Goal: Task Accomplishment & Management: Manage account settings

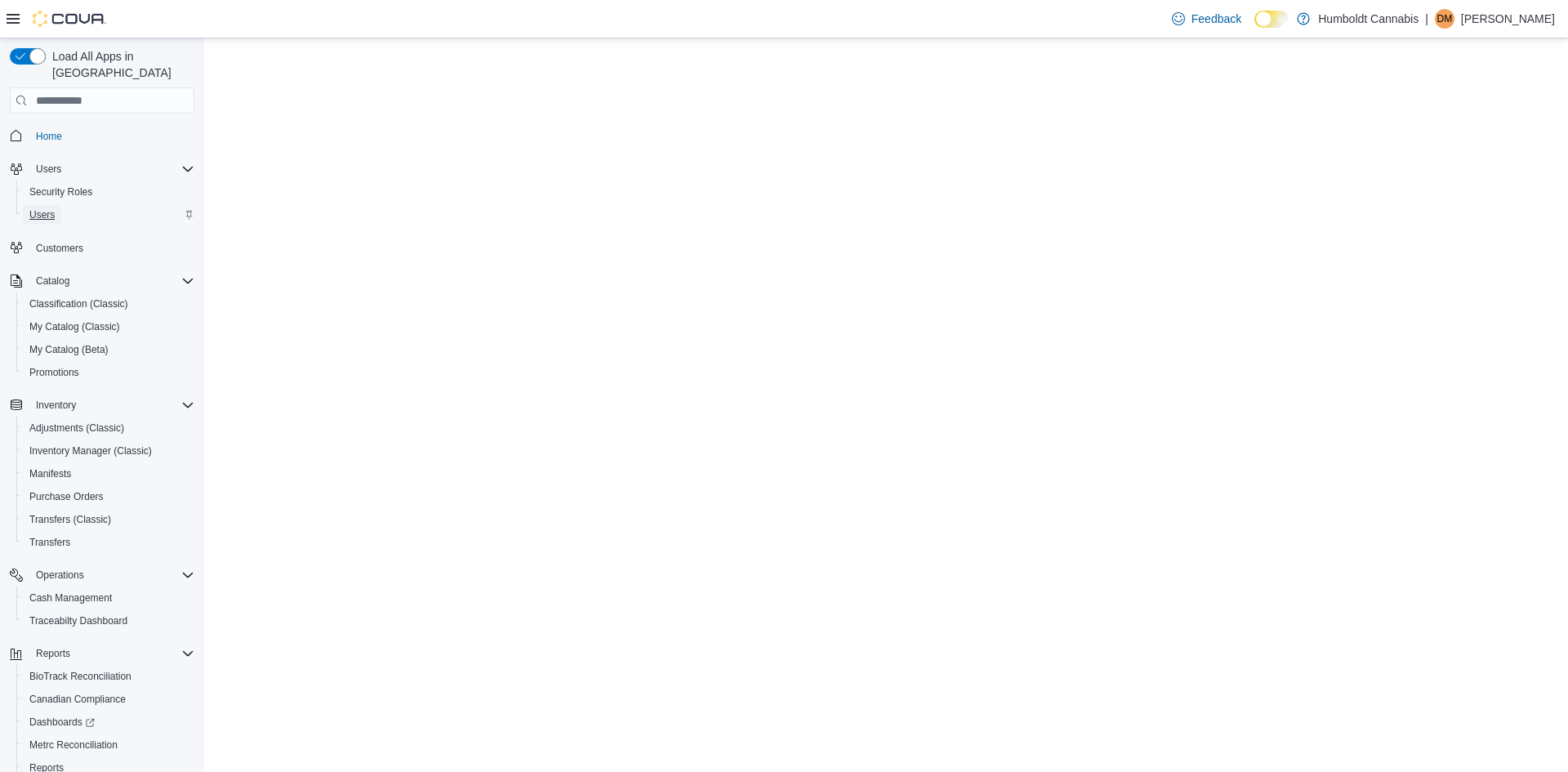
click at [47, 208] on span "Users" at bounding box center [42, 215] width 26 height 13
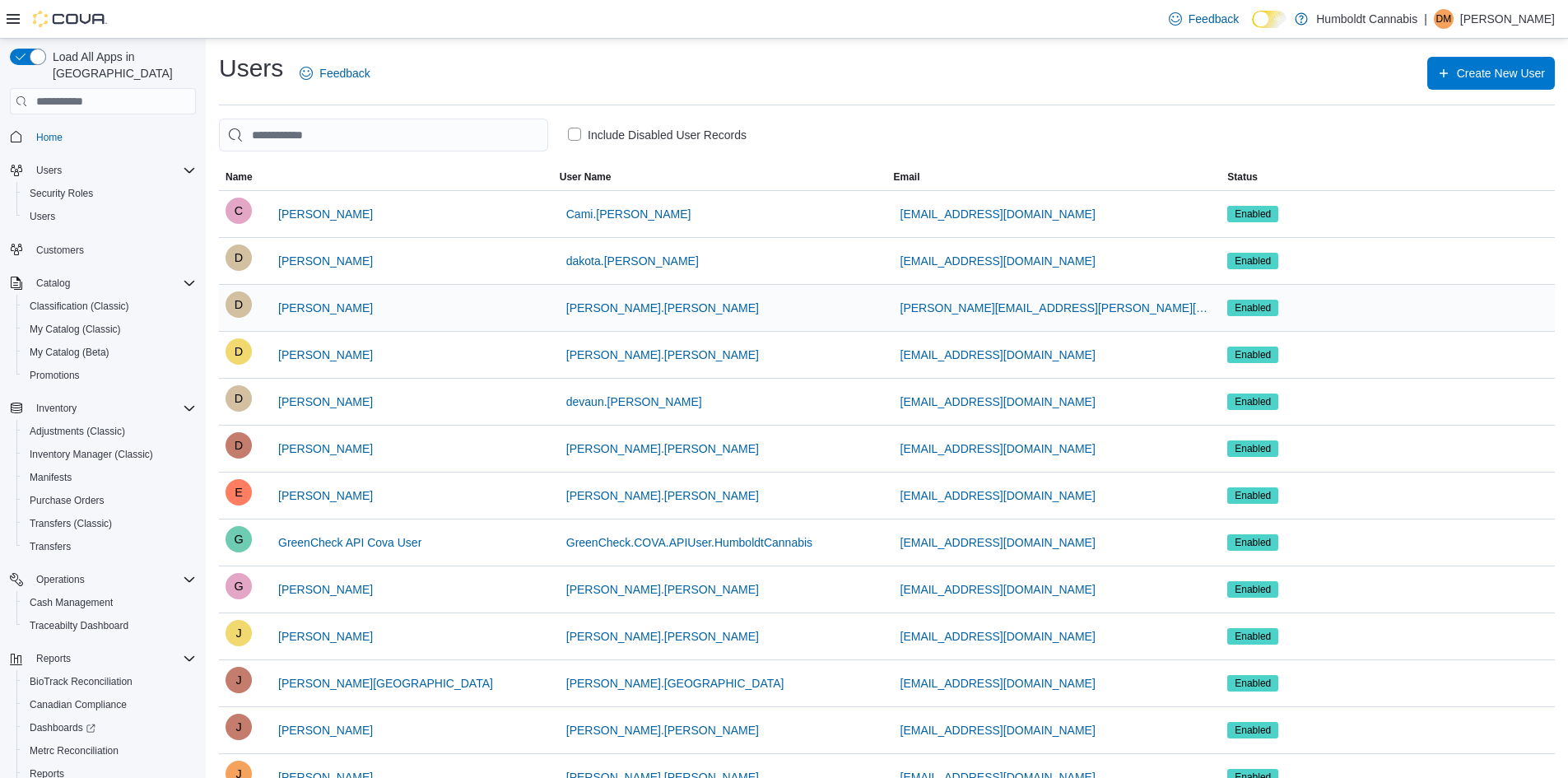
click at [243, 309] on div "D" at bounding box center [239, 304] width 26 height 26
click at [297, 307] on span "[PERSON_NAME]" at bounding box center [326, 308] width 94 height 17
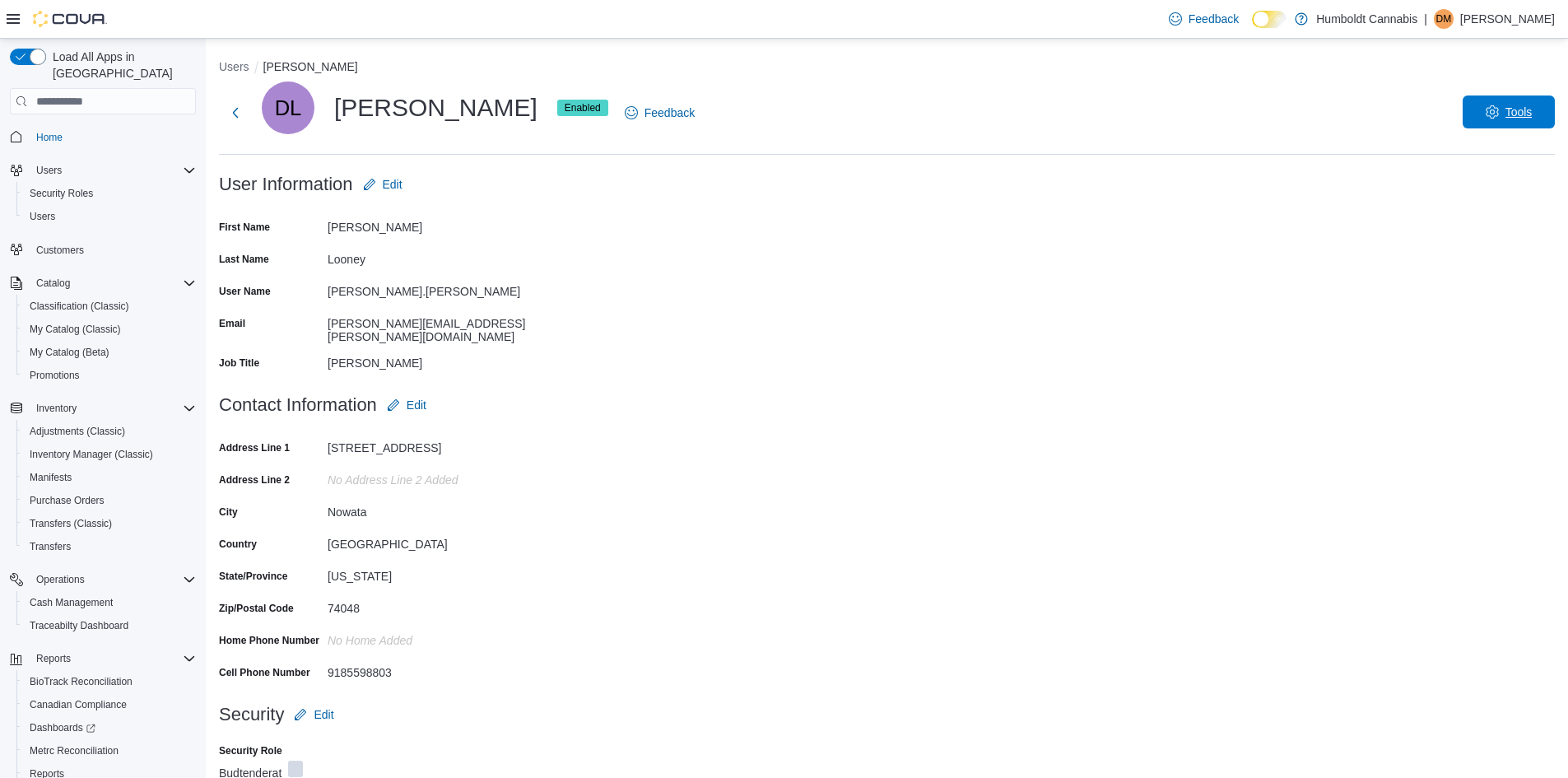
click at [1499, 113] on icon "button" at bounding box center [1492, 112] width 13 height 13
click at [1451, 189] on span "Disable User" at bounding box center [1484, 188] width 76 height 19
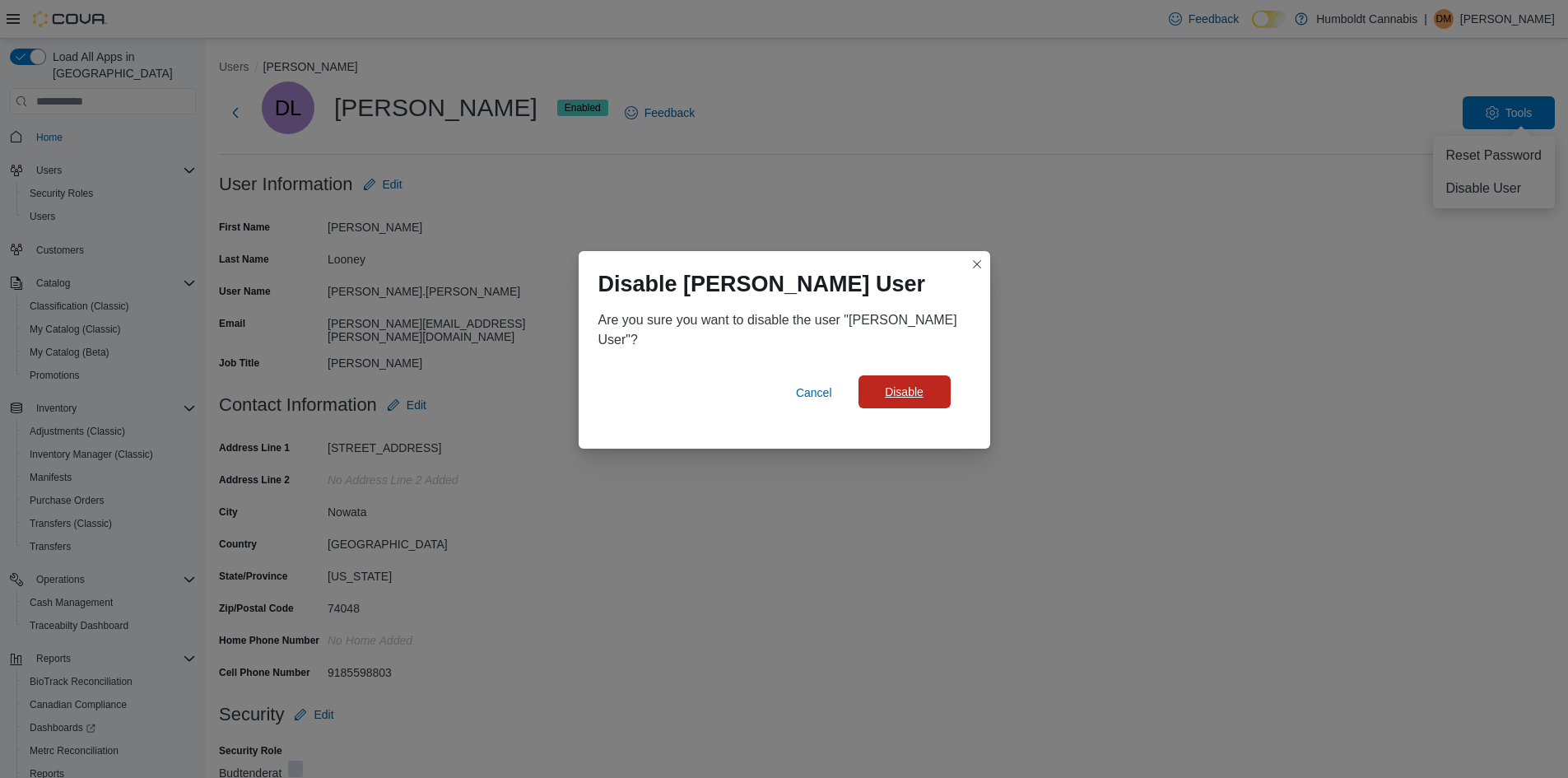
click at [907, 398] on span "Disable" at bounding box center [904, 392] width 39 height 17
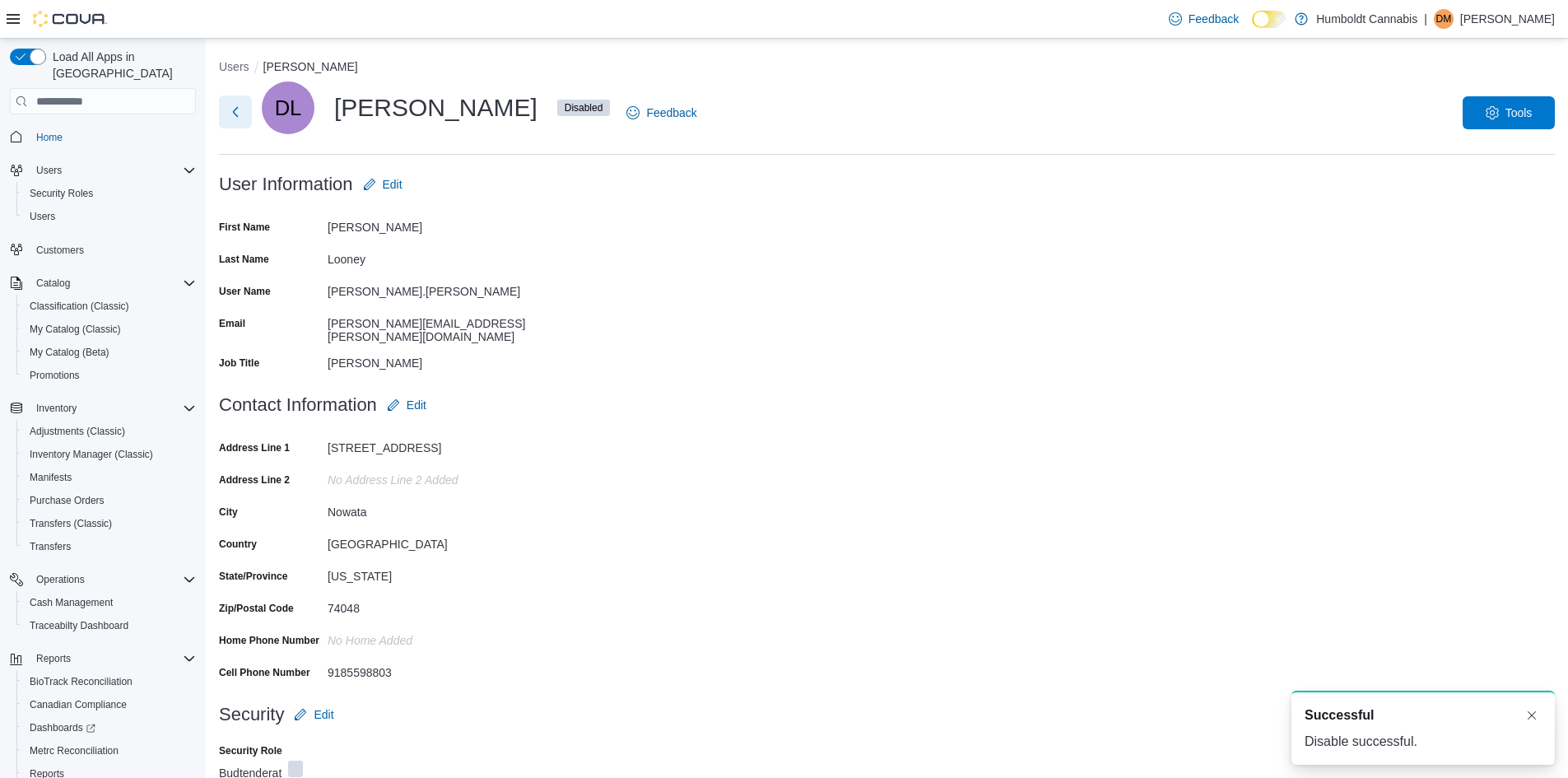
click at [235, 118] on button "Next" at bounding box center [236, 112] width 33 height 33
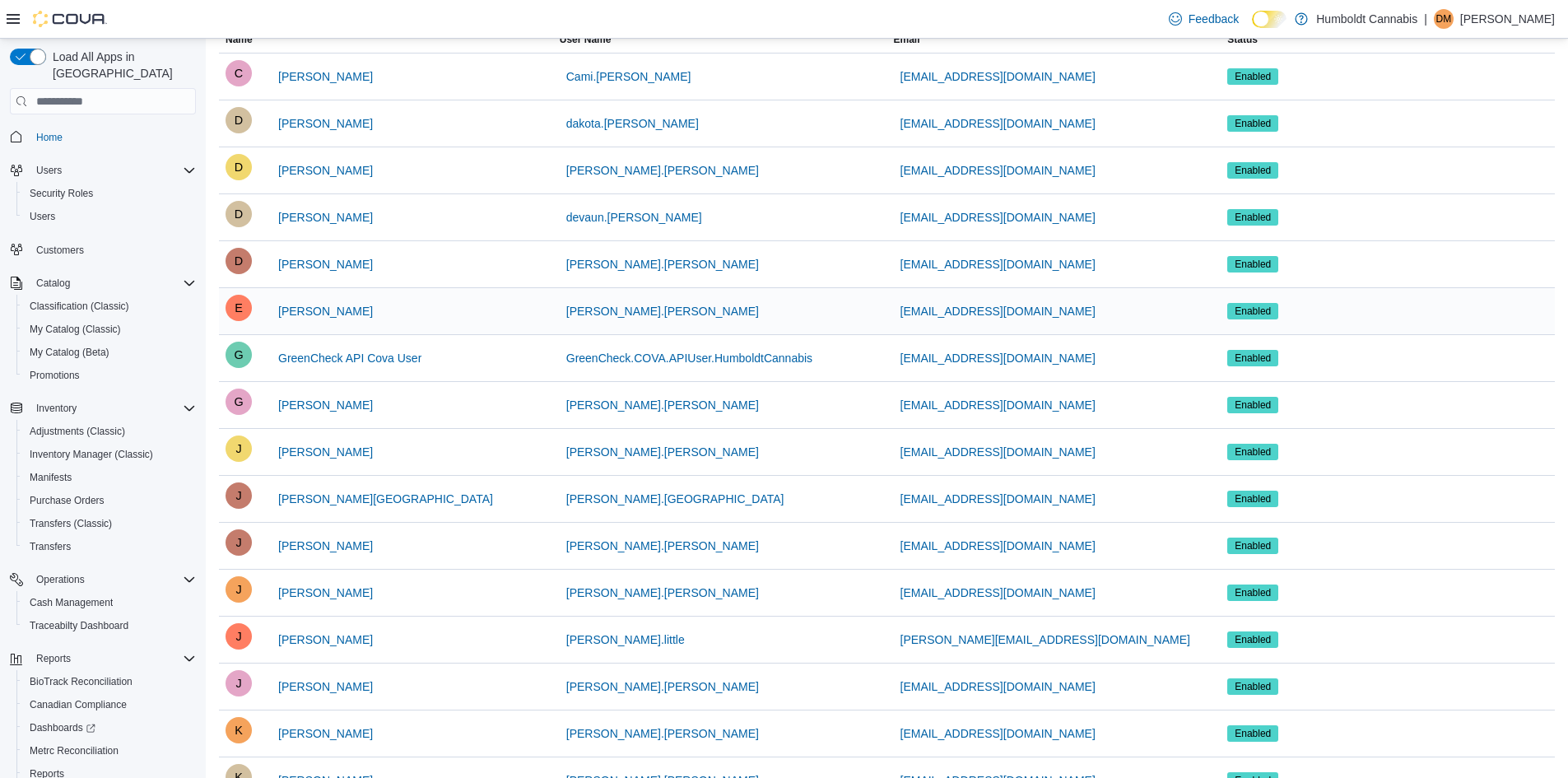
scroll to position [274, 0]
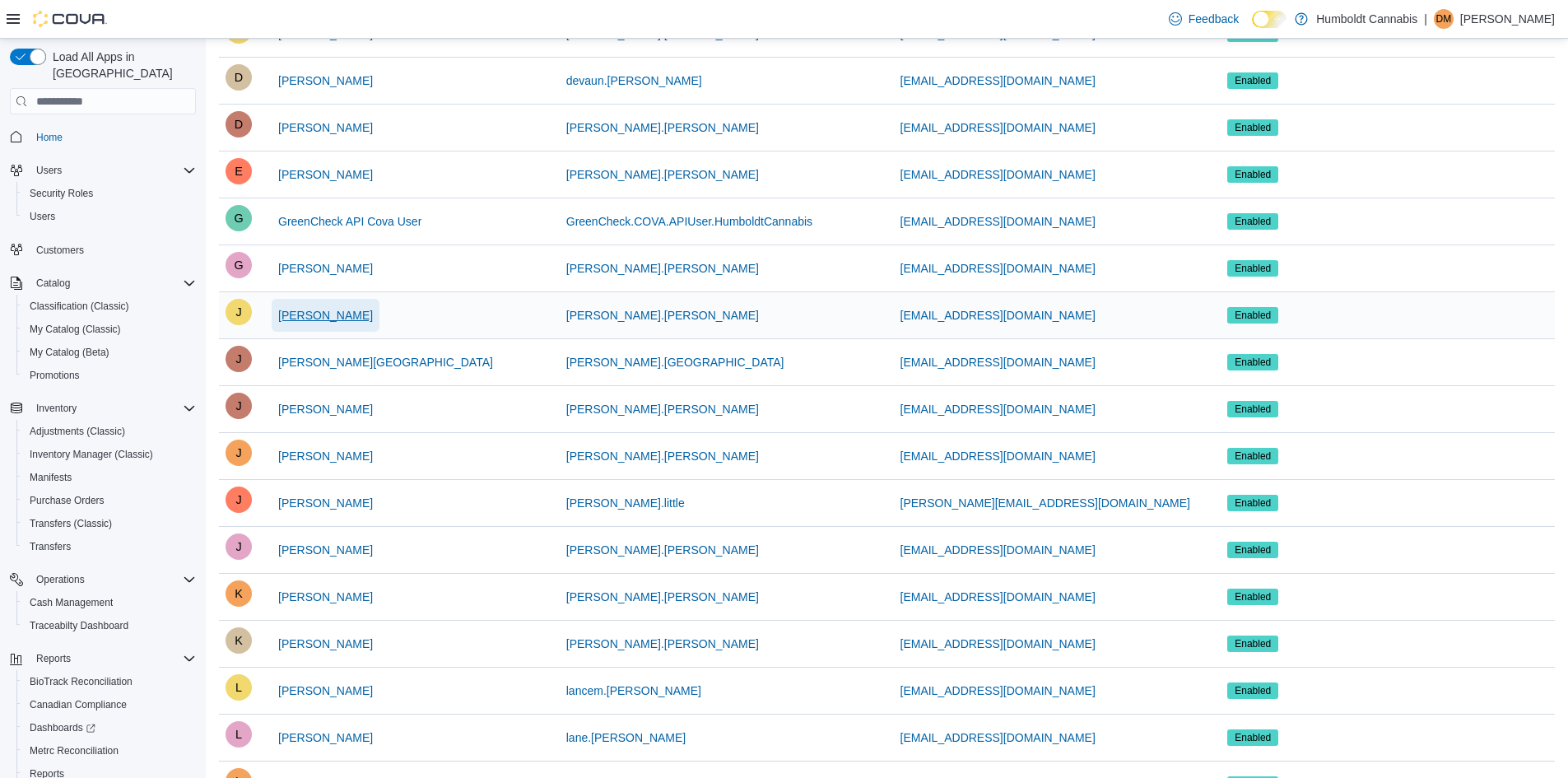
click at [305, 322] on span "[PERSON_NAME]" at bounding box center [326, 315] width 94 height 17
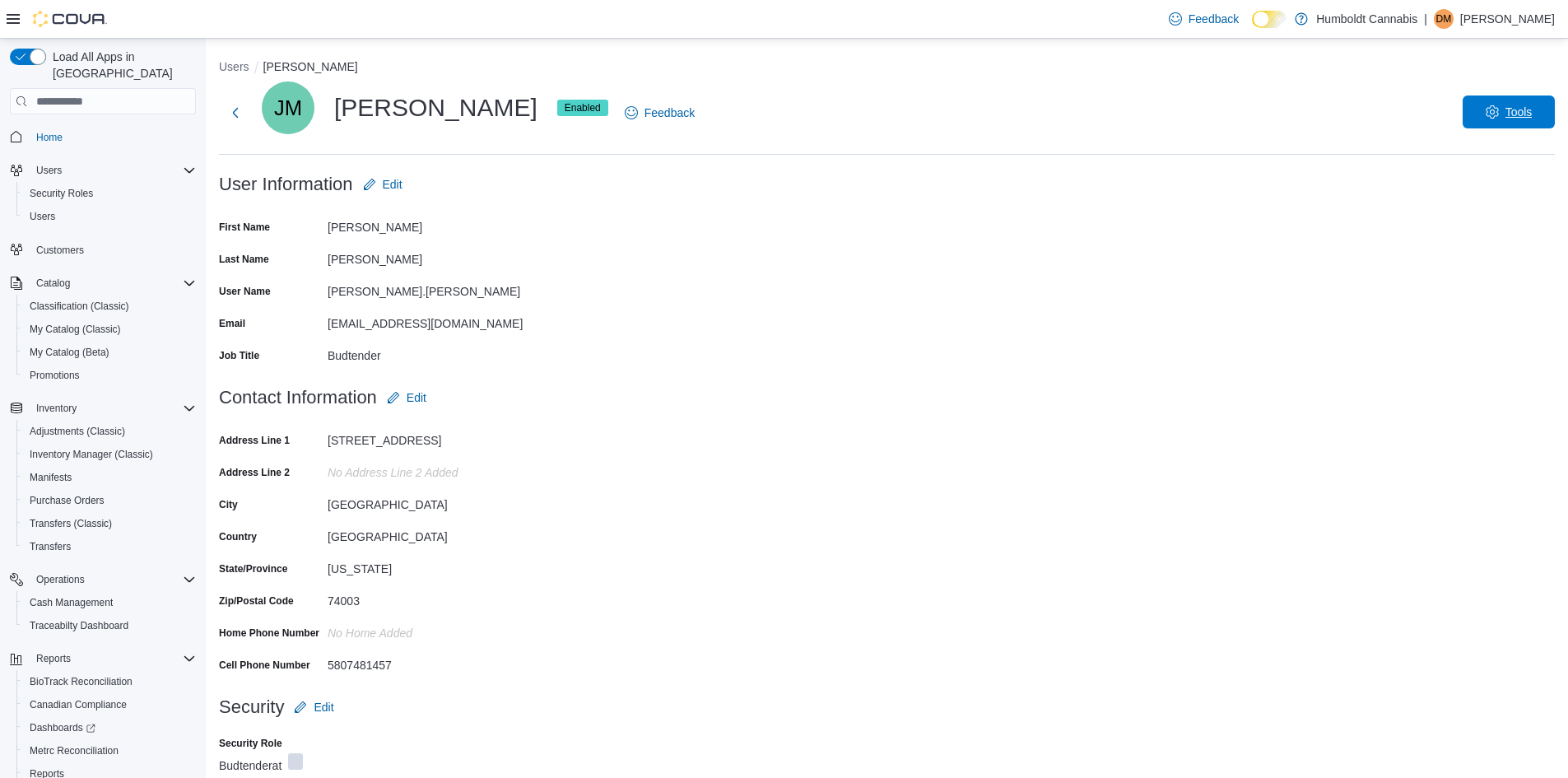
click at [1517, 123] on span "Tools" at bounding box center [1508, 112] width 72 height 33
click at [1475, 188] on span "Disable User" at bounding box center [1484, 188] width 76 height 19
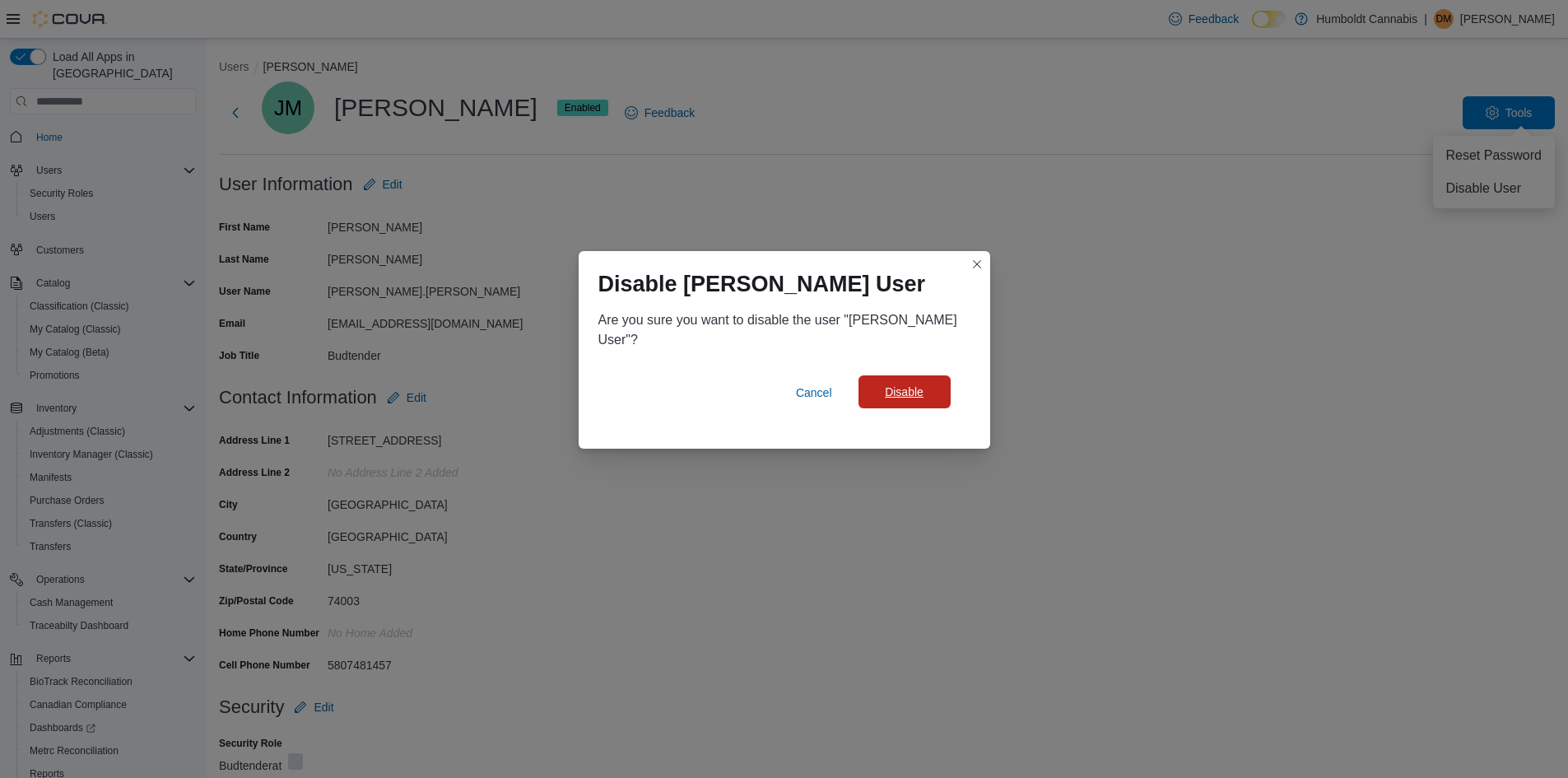
click at [876, 377] on span "Disable" at bounding box center [905, 392] width 72 height 33
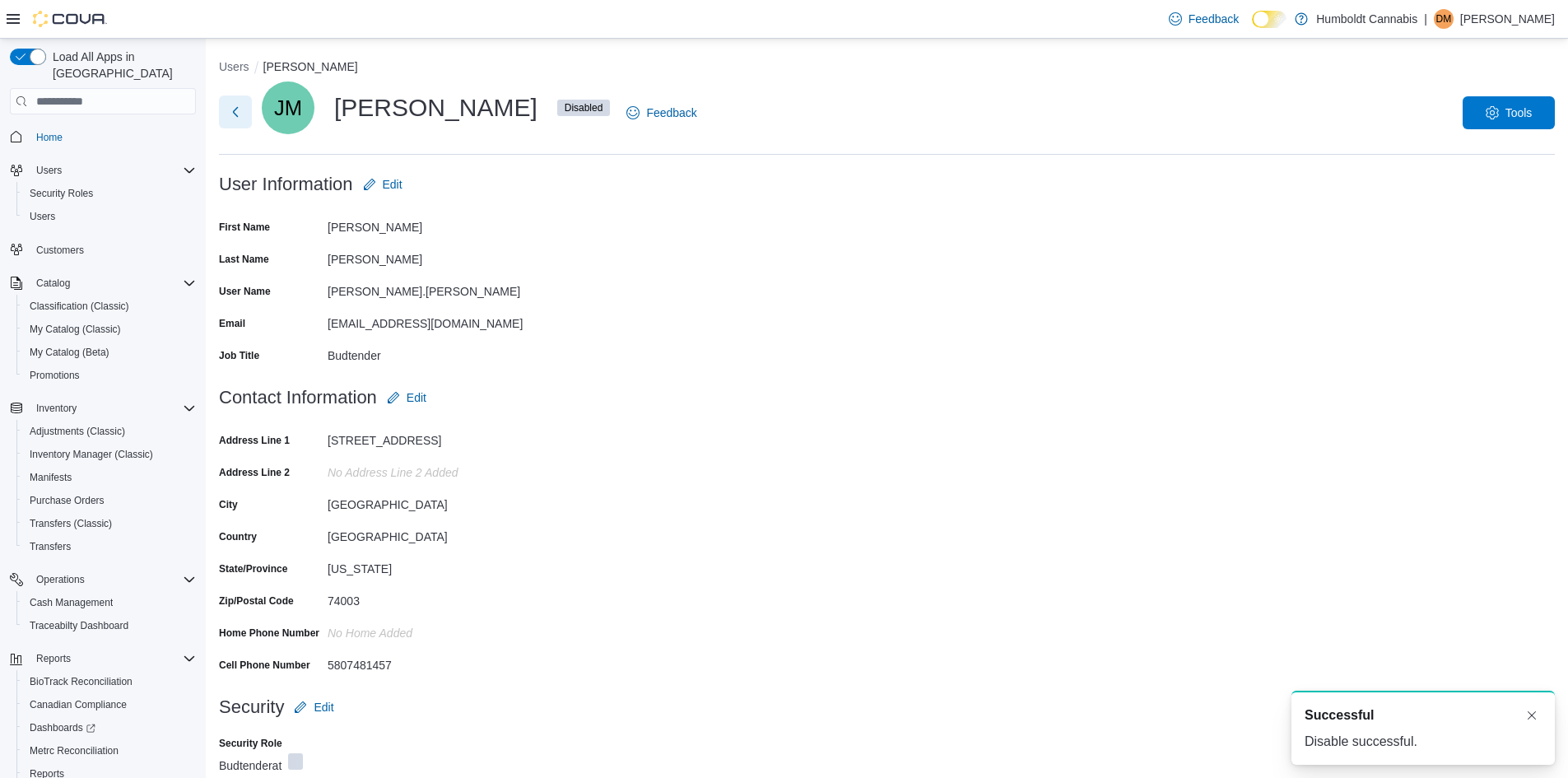
click at [235, 111] on button "Next" at bounding box center [236, 112] width 33 height 33
